Goal: Task Accomplishment & Management: Manage account settings

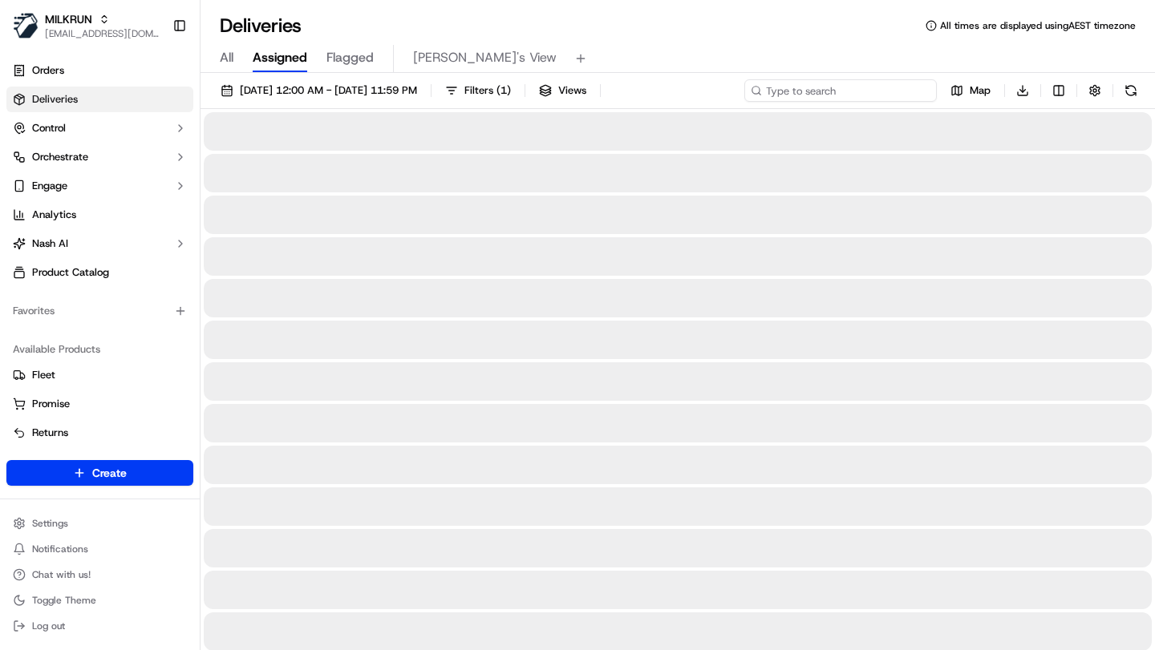
click at [893, 89] on input at bounding box center [840, 90] width 193 height 22
paste input "78413933-4e7a-4e9b-bf83-25a745744b75"
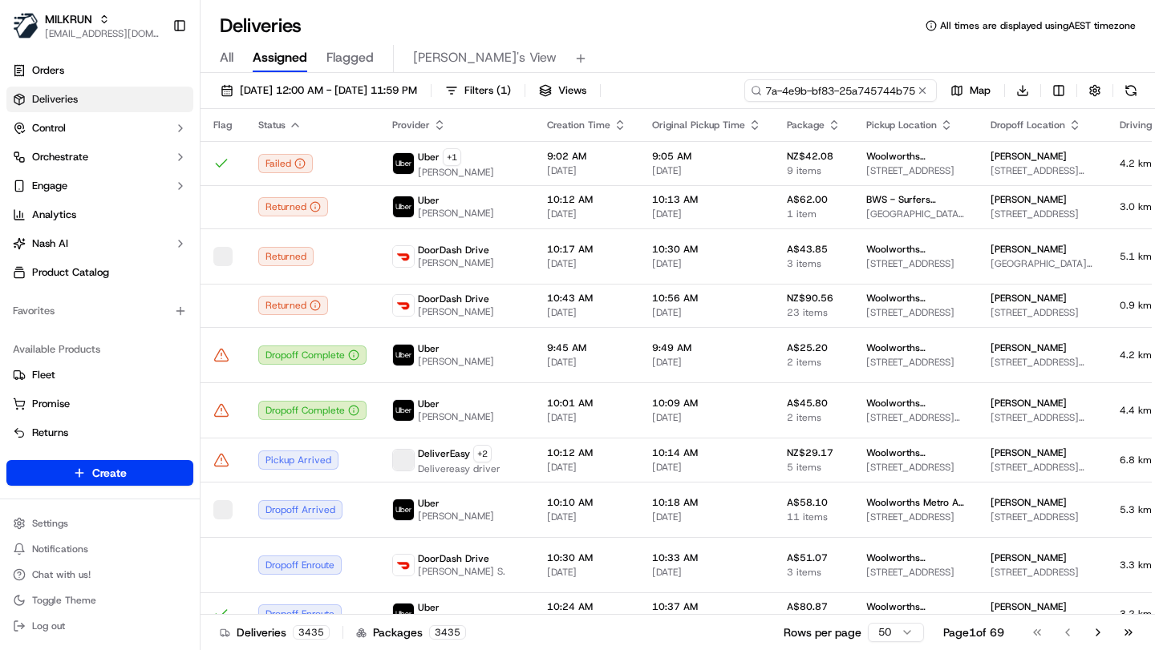
scroll to position [0, 79]
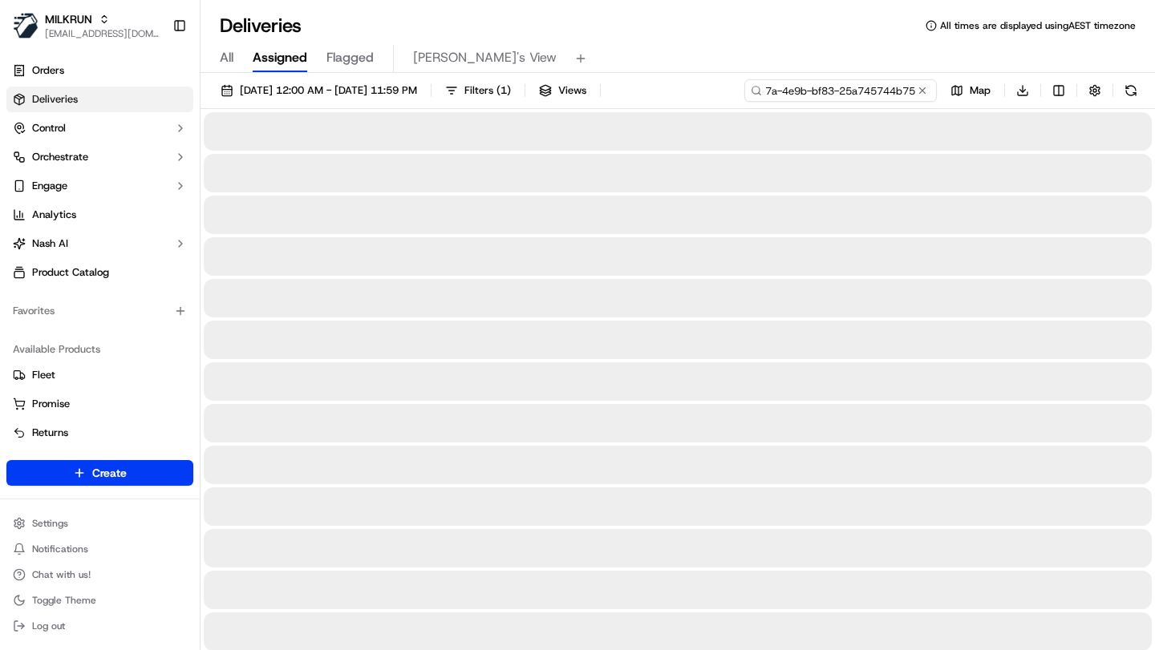
type input "78413933-4e7a-4e9b-bf83-25a745744b75"
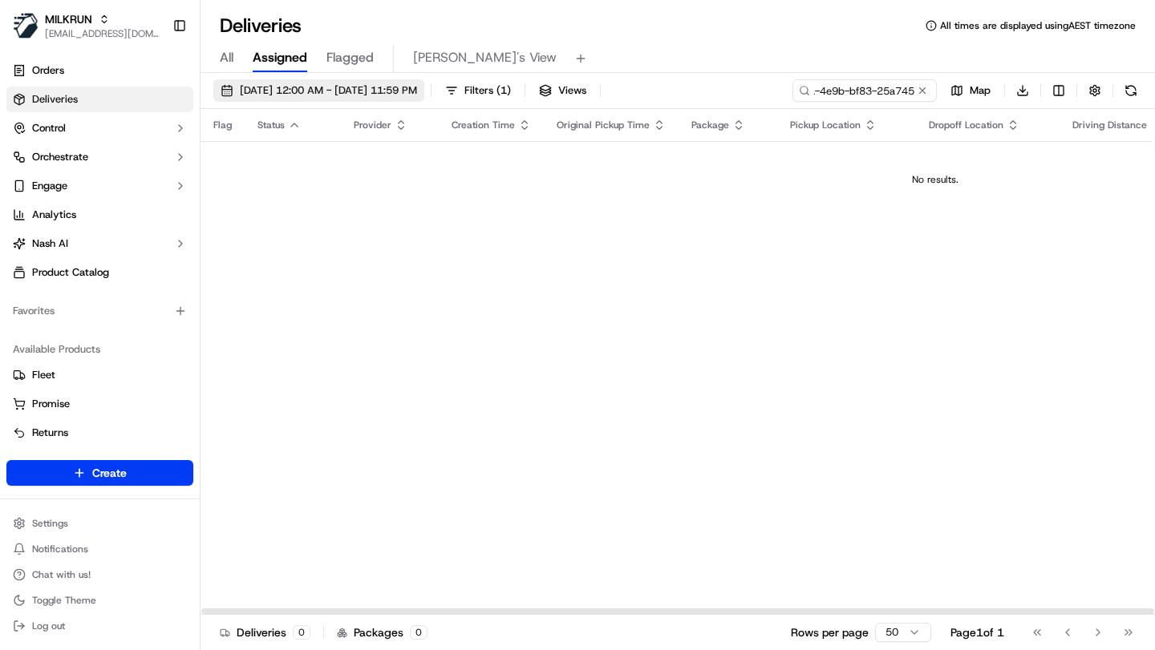
click at [377, 82] on button "19/09/2025 12:00 AM - 26/09/2025 11:59 PM" at bounding box center [318, 90] width 211 height 22
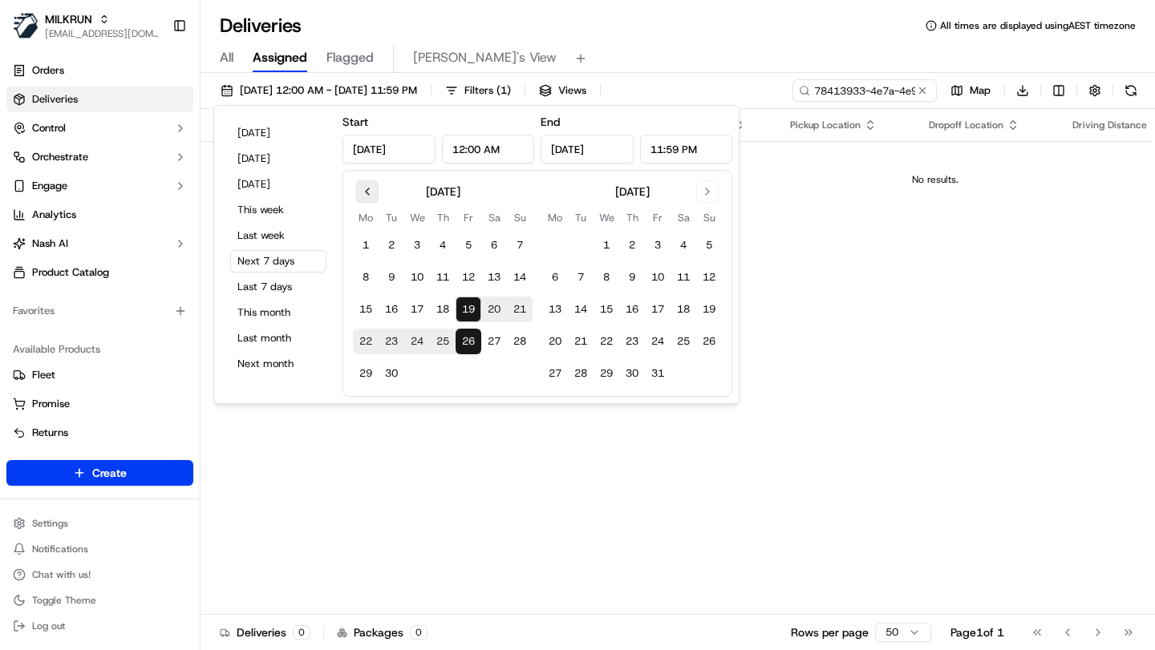
click at [370, 196] on button "Go to previous month" at bounding box center [367, 191] width 22 height 22
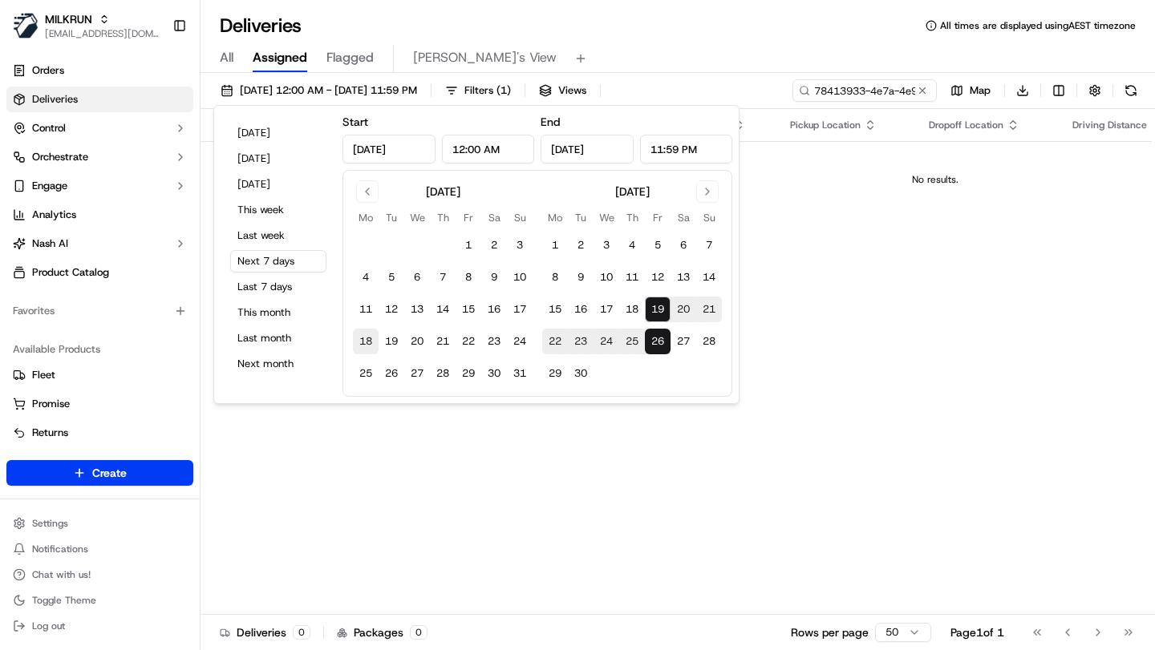
click at [363, 344] on button "18" at bounding box center [366, 342] width 26 height 26
type input "Aug 18, 2025"
click at [710, 248] on button "7" at bounding box center [709, 246] width 26 height 26
type input "Sep 7, 2025"
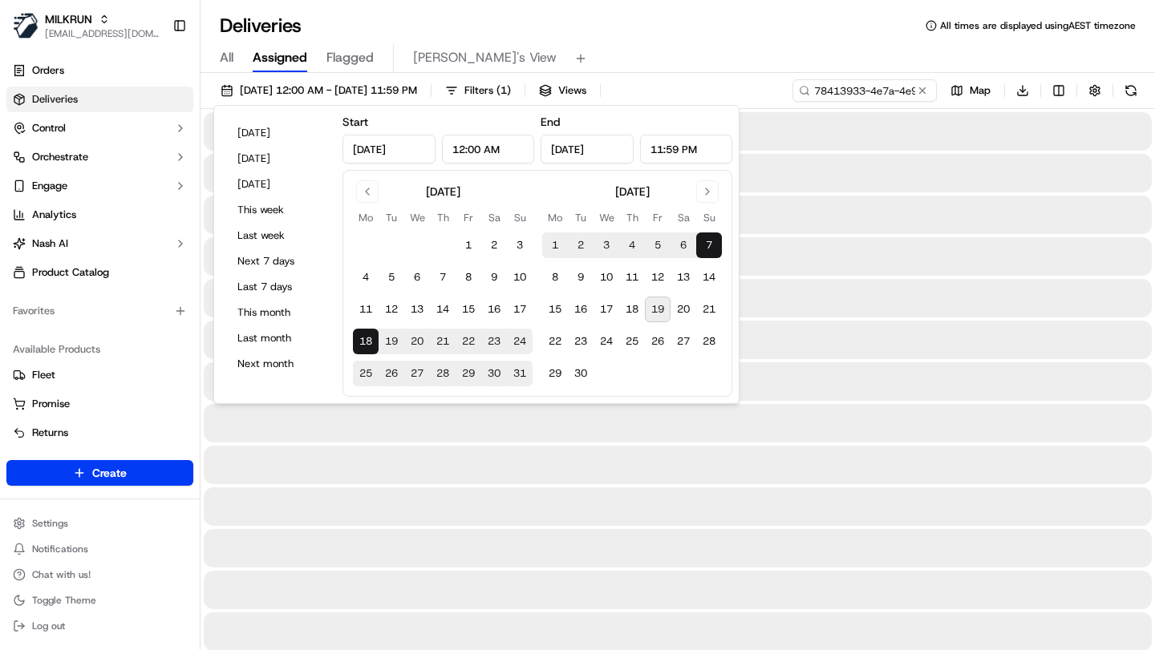
click at [744, 68] on div "All Assigned Flagged Mimi's View" at bounding box center [678, 59] width 954 height 28
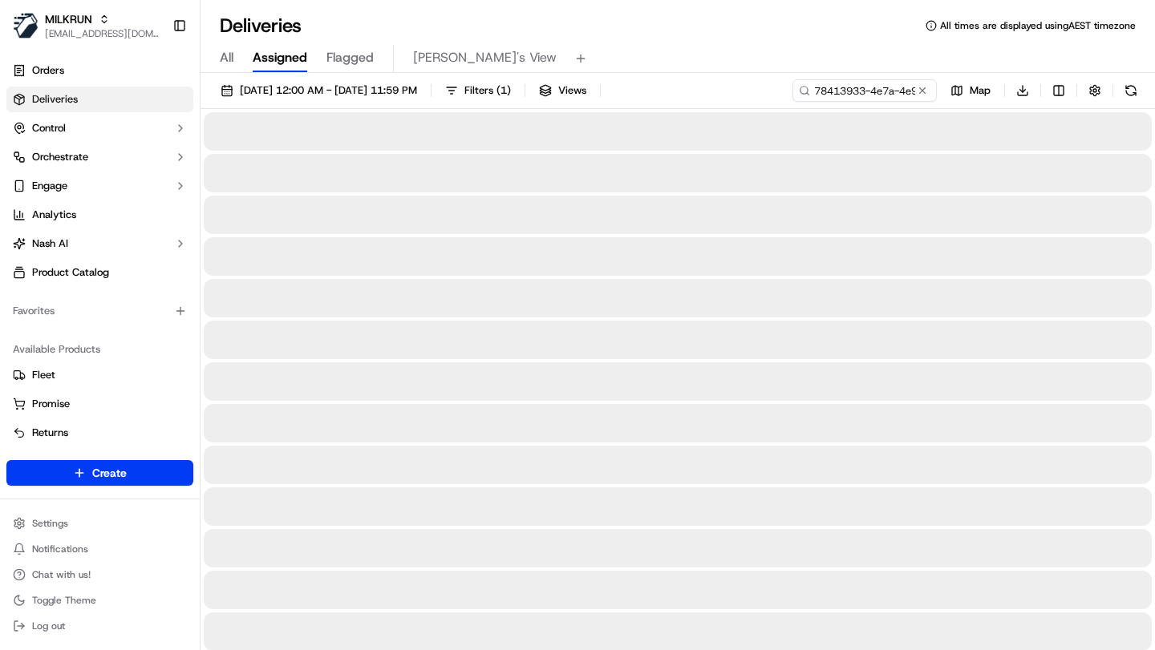
click at [615, 47] on div "All Assigned Flagged Mimi's View" at bounding box center [678, 59] width 954 height 28
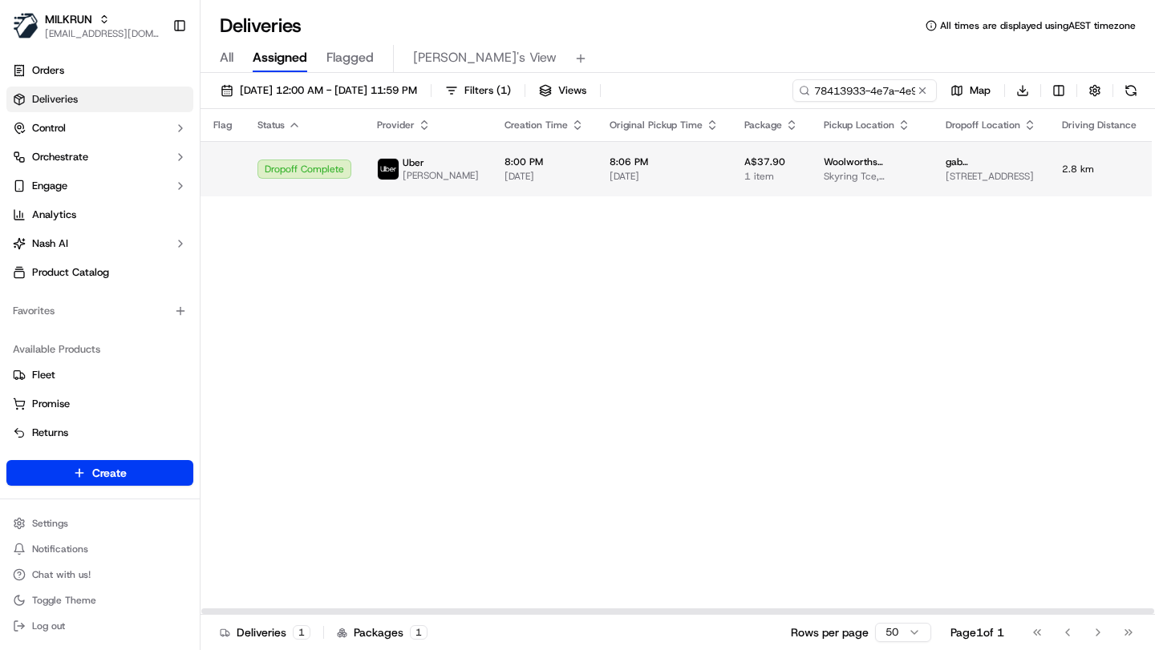
scroll to position [0, 518]
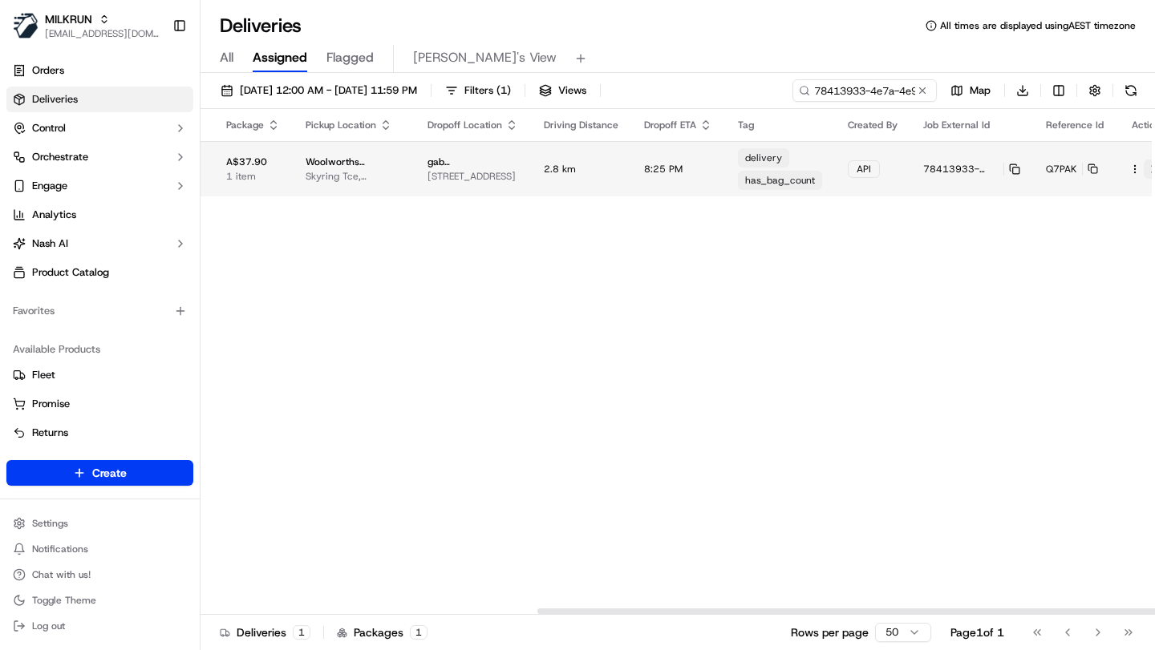
click at [1144, 166] on button at bounding box center [1153, 169] width 19 height 19
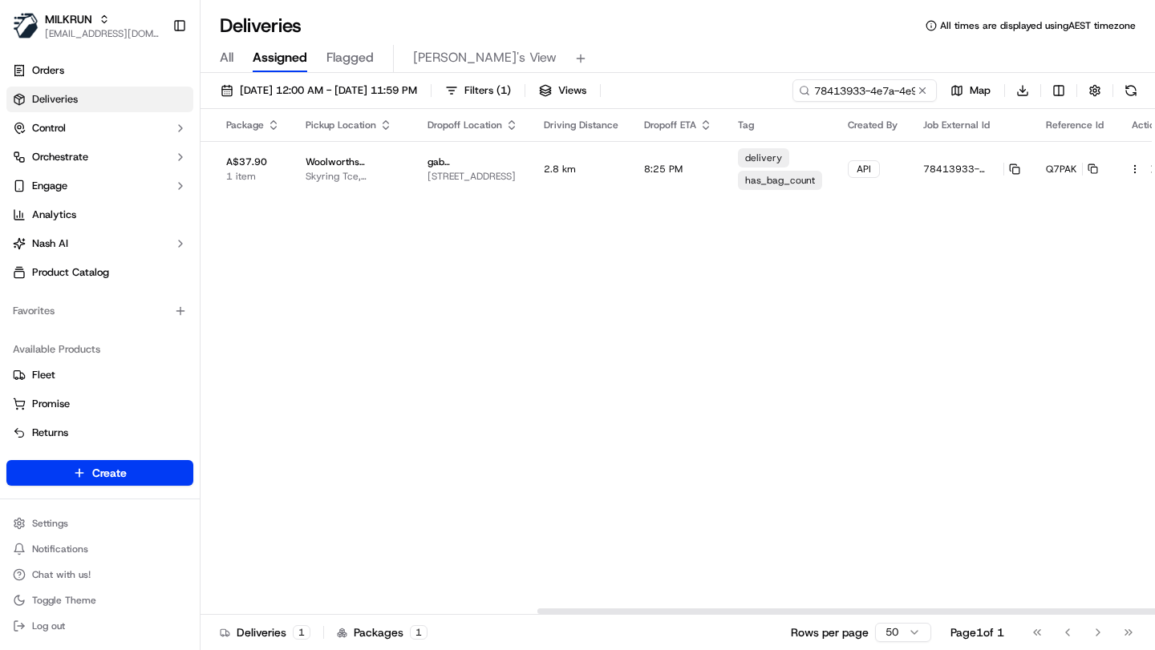
click at [599, 375] on div "Flag Status Provider Creation Time Original Pickup Time Package Pickup Location…" at bounding box center [428, 362] width 1493 height 506
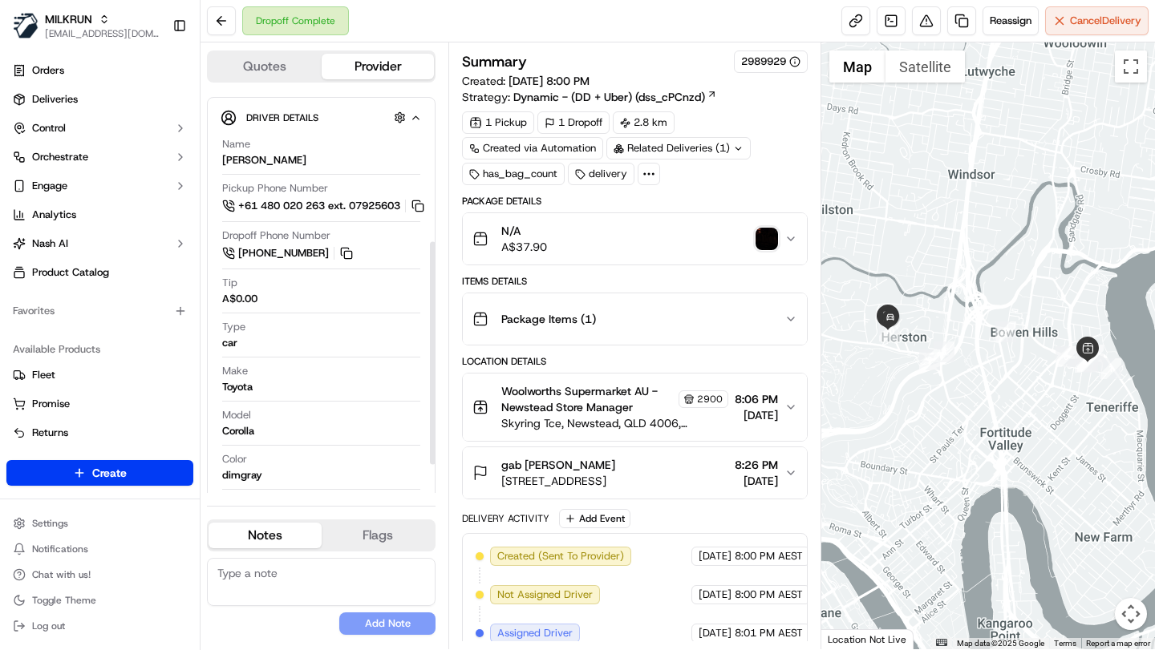
scroll to position [319, 0]
